Goal: Task Accomplishment & Management: Use online tool/utility

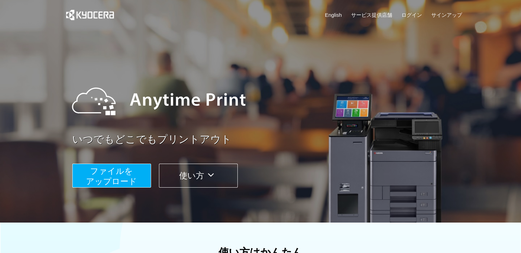
click at [182, 187] on button "使い方" at bounding box center [198, 176] width 79 height 24
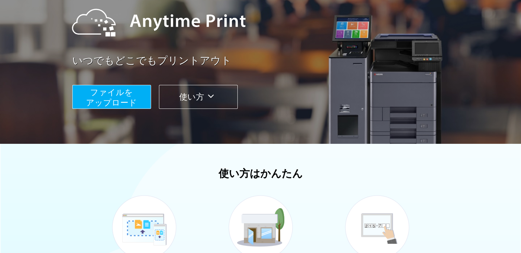
scroll to position [69, 0]
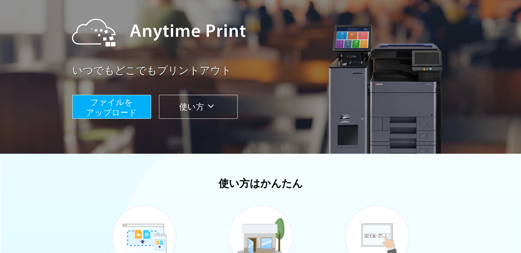
click at [119, 102] on span "ファイルを ​​アップロード" at bounding box center [111, 108] width 51 height 20
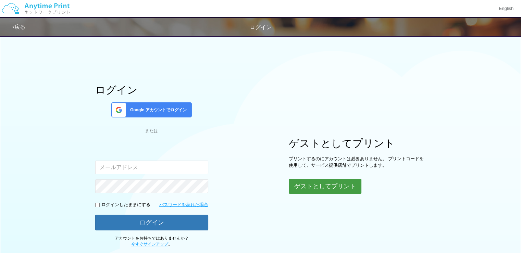
click at [312, 187] on button "ゲストとしてプリント" at bounding box center [325, 186] width 73 height 15
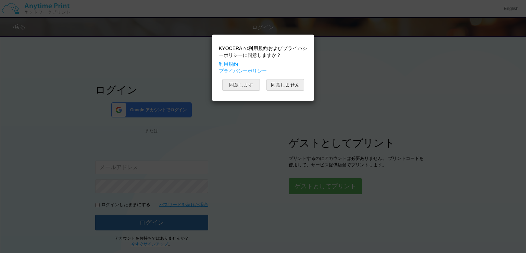
click at [250, 86] on button "同意します" at bounding box center [241, 85] width 38 height 12
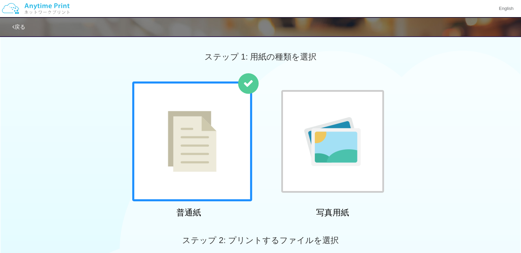
click at [189, 138] on img at bounding box center [192, 141] width 49 height 61
click at [64, 181] on div "普通紙 写真用紙" at bounding box center [260, 150] width 521 height 139
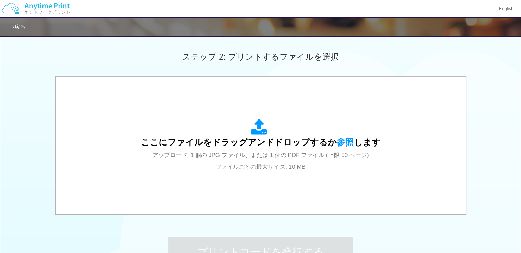
scroll to position [192, 0]
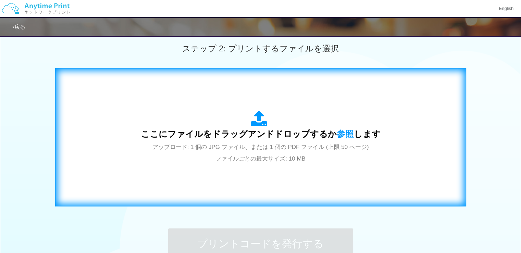
click at [181, 137] on span "ここにファイルをドラッグアンドドロップするか 参照 します" at bounding box center [261, 134] width 240 height 10
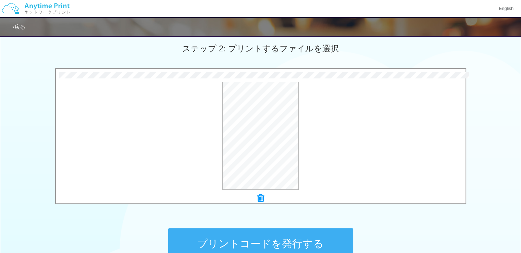
click at [505, 142] on div "0.2 MB 登記.pdf Check Error × 登記.pdf プレビュー" at bounding box center [260, 138] width 521 height 140
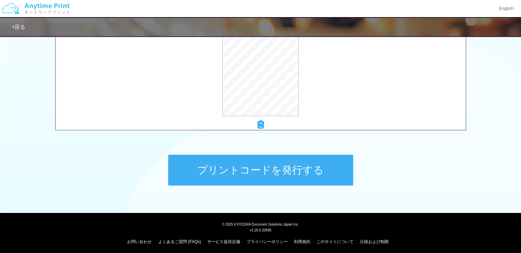
scroll to position [267, 0]
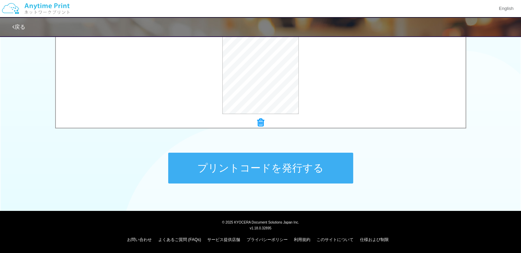
click at [338, 170] on button "プリントコードを発行する" at bounding box center [260, 168] width 185 height 31
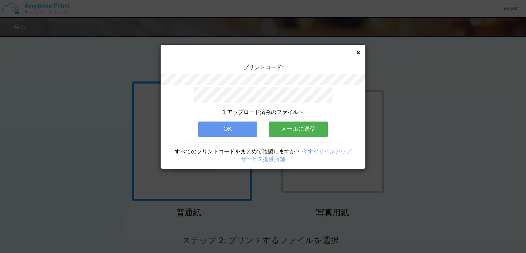
click at [233, 127] on button "OK" at bounding box center [227, 129] width 59 height 15
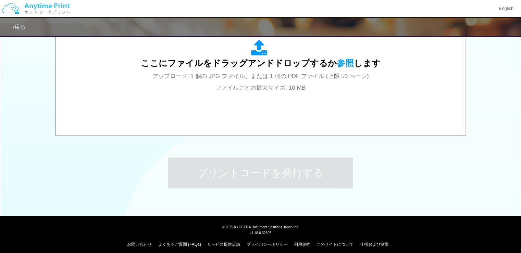
scroll to position [267, 0]
